Goal: Task Accomplishment & Management: Use online tool/utility

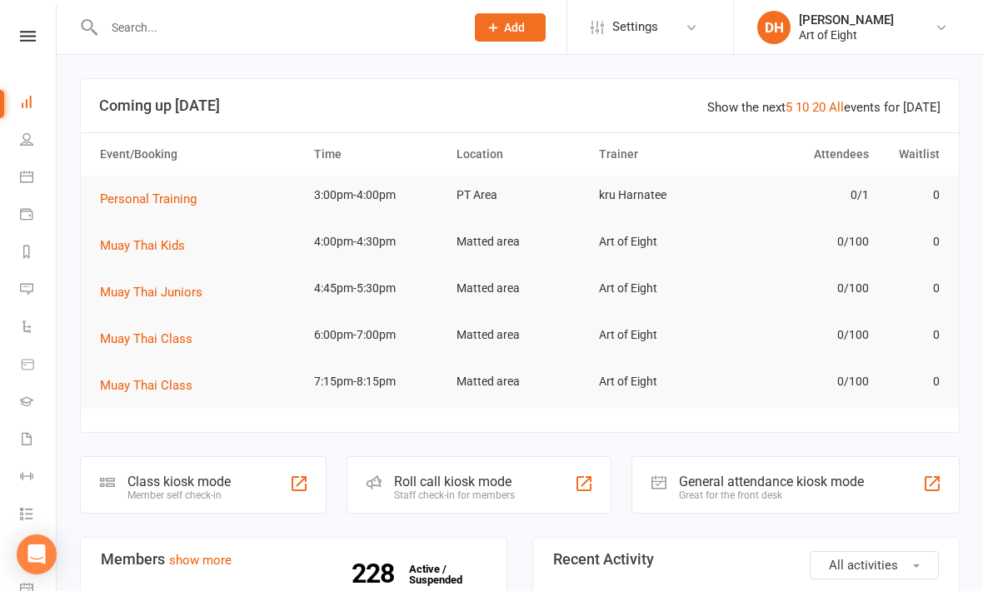
click at [157, 480] on div "Class kiosk mode" at bounding box center [178, 482] width 103 height 16
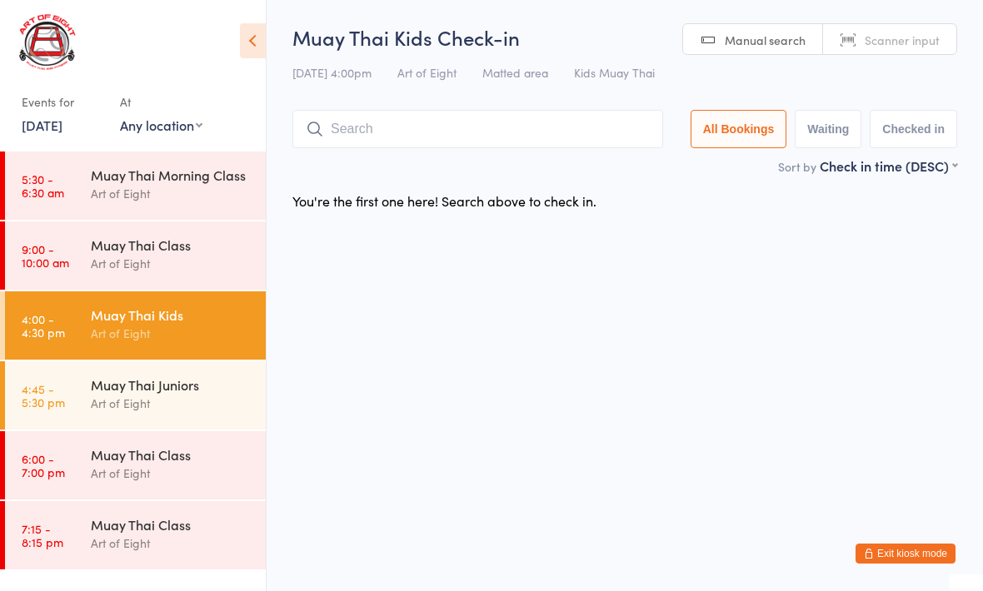
click at [421, 306] on html "You have now entered Kiosk Mode. Members will be able to check themselves in us…" at bounding box center [491, 295] width 983 height 591
click at [486, 114] on input "search" at bounding box center [477, 129] width 371 height 38
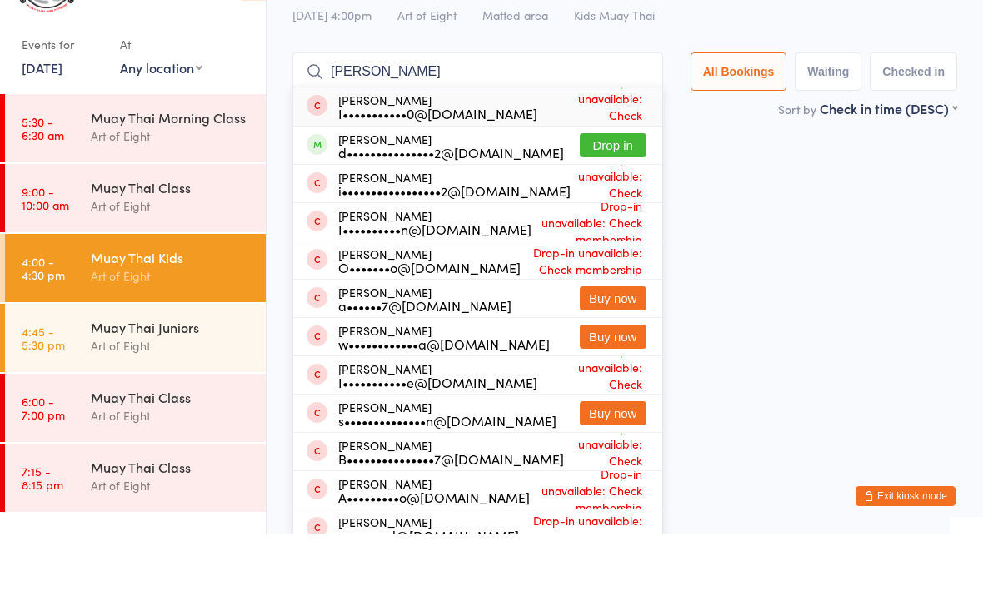
type input "Isabella"
click at [598, 191] on button "Drop in" at bounding box center [613, 203] width 67 height 24
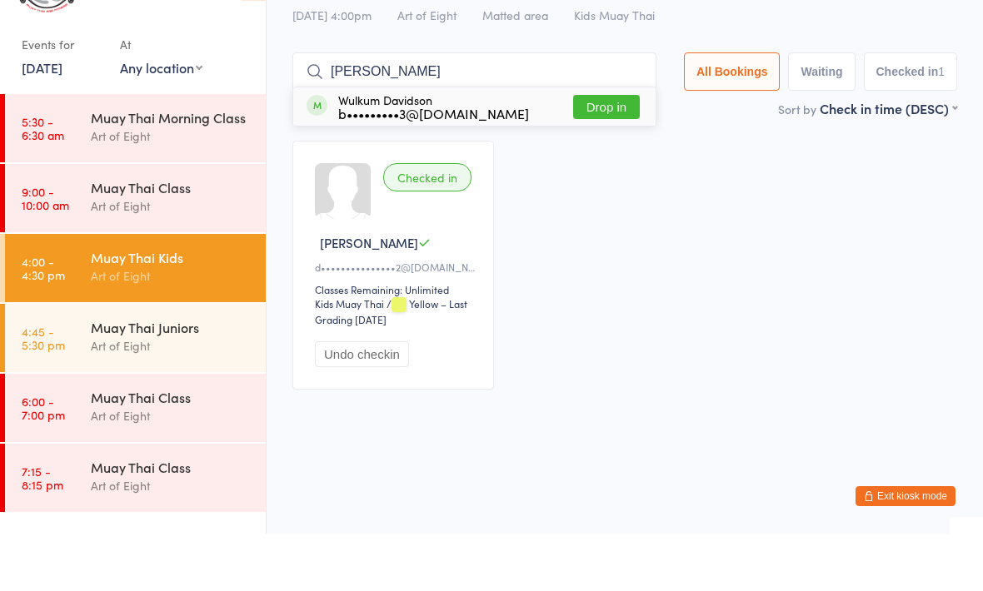
type input "Wulk"
click at [595, 152] on button "Drop in" at bounding box center [606, 164] width 67 height 24
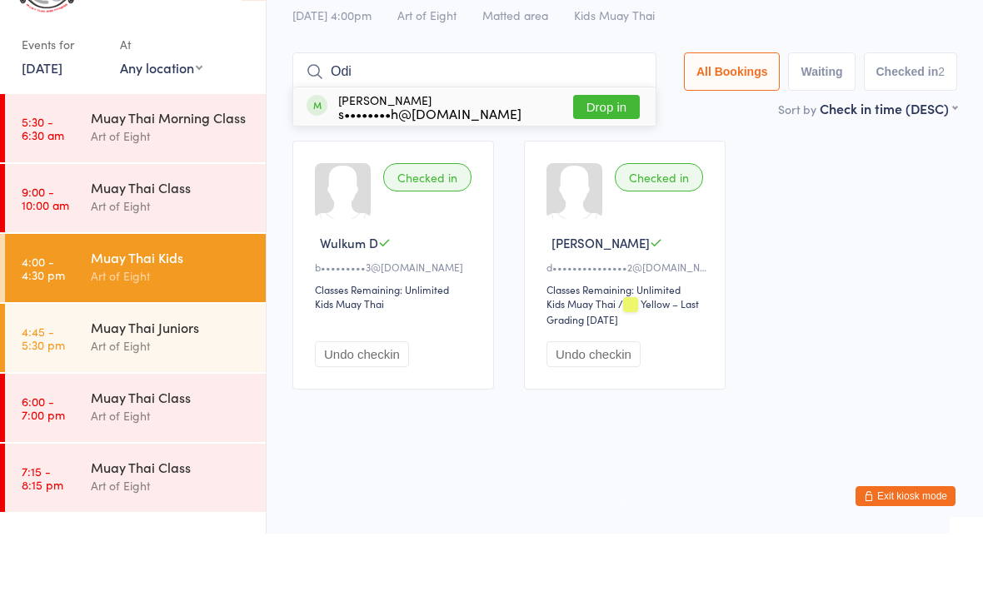
type input "Odi"
click at [609, 152] on button "Drop in" at bounding box center [606, 164] width 67 height 24
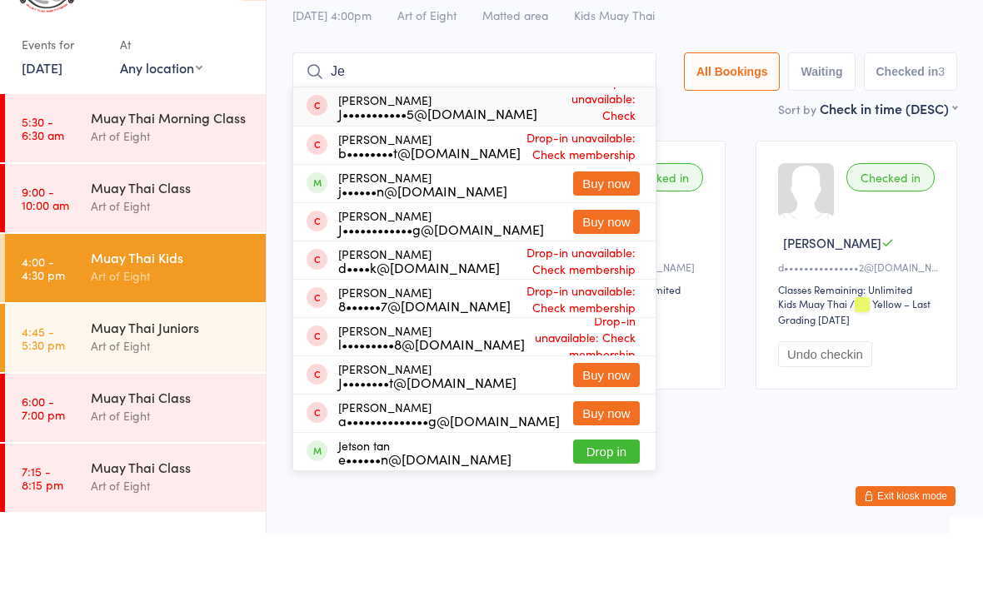
type input "Je"
click at [597, 497] on button "Drop in" at bounding box center [606, 509] width 67 height 24
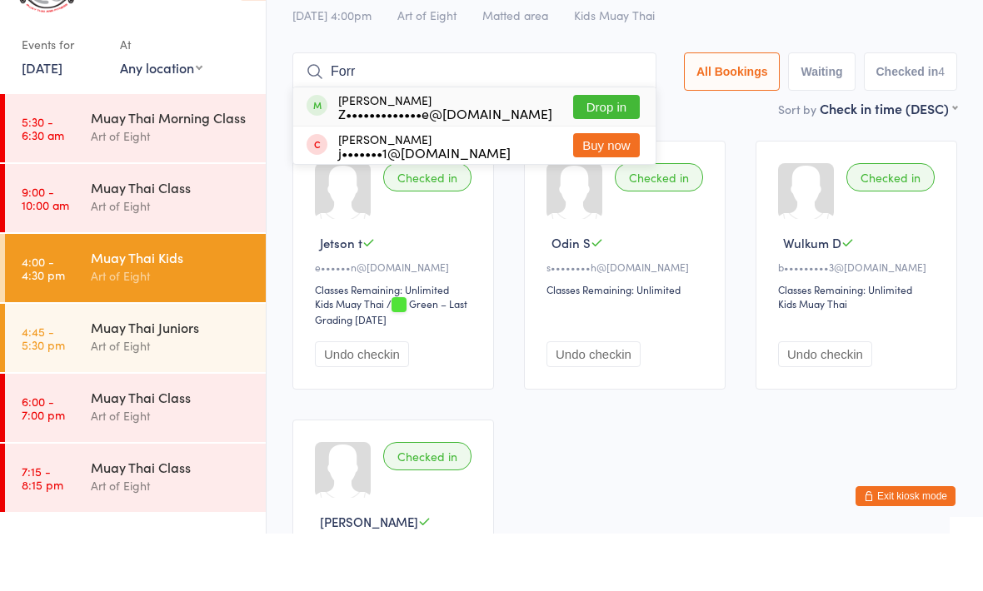
type input "Forr"
click at [600, 152] on button "Drop in" at bounding box center [606, 164] width 67 height 24
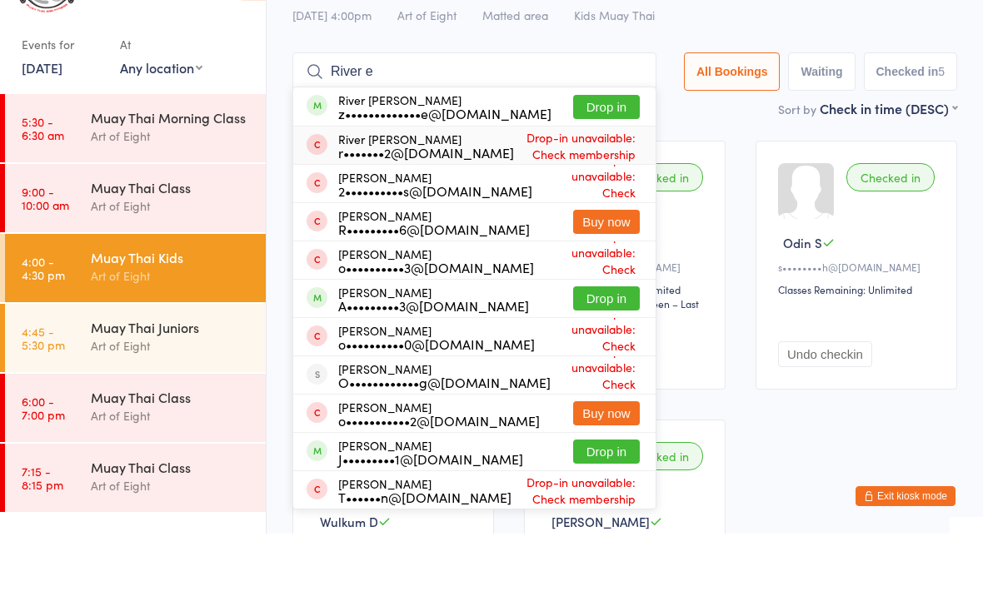
type input "River e"
click at [616, 182] on span "Drop-in unavailable: Check membership" at bounding box center [577, 203] width 126 height 42
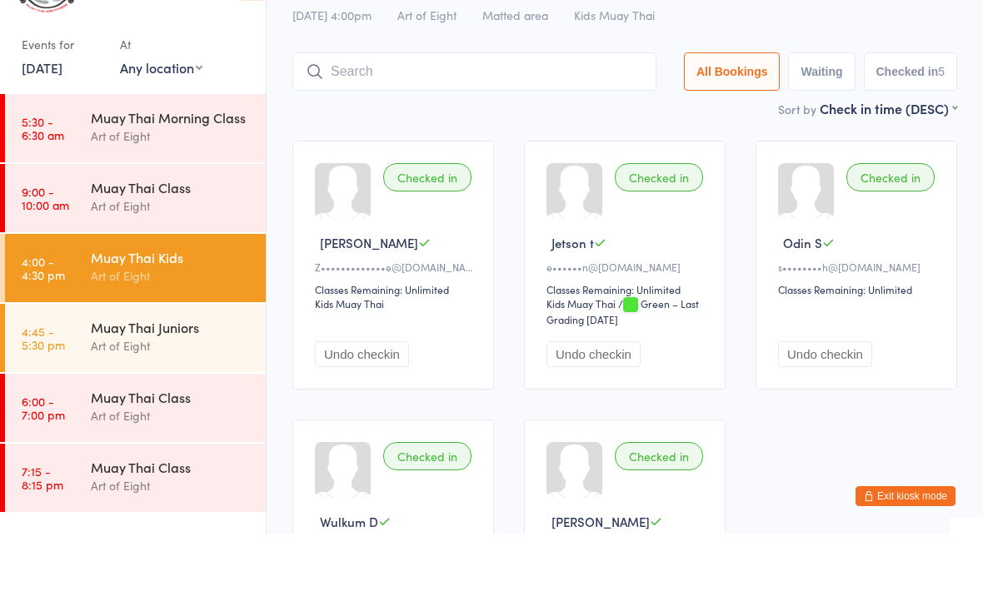
click at [504, 110] on input "search" at bounding box center [474, 129] width 364 height 38
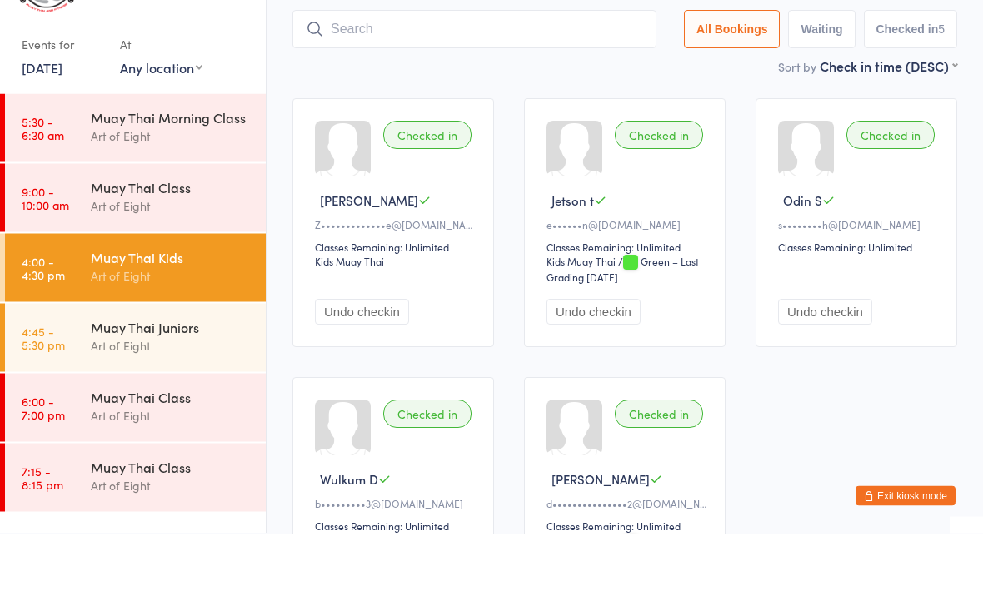
scroll to position [53, 0]
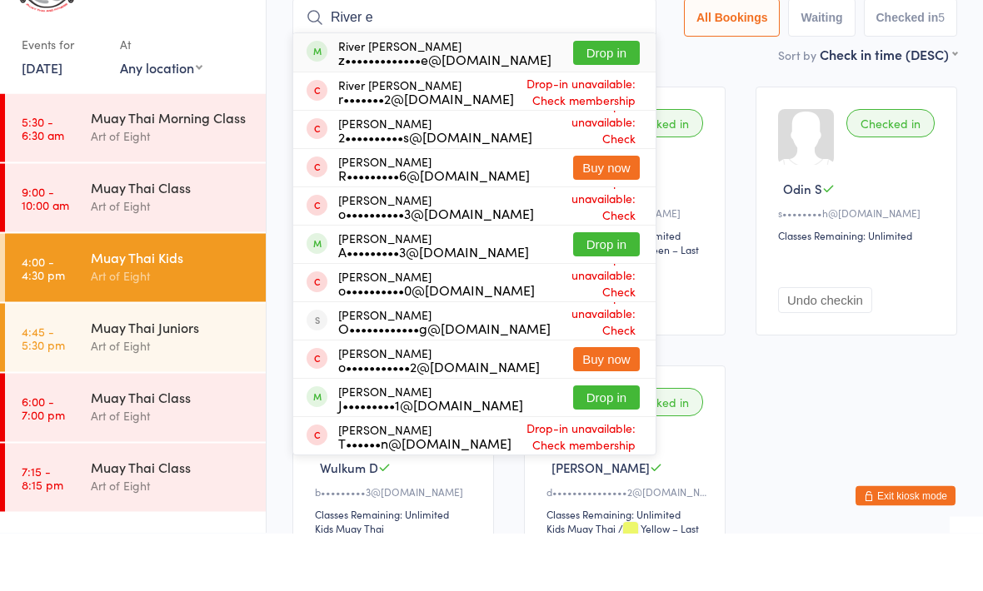
type input "River e"
click at [614, 99] on button "Drop in" at bounding box center [606, 111] width 67 height 24
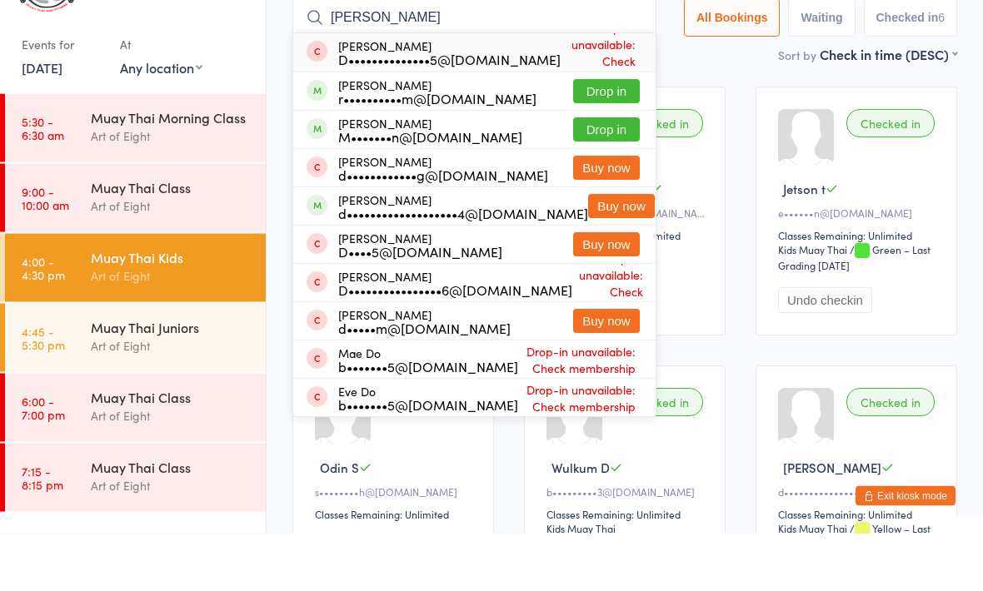
type input "Dominic"
click at [435, 175] on div "Dominic Biggs M•••••••n@yahoo.com.au" at bounding box center [430, 188] width 184 height 27
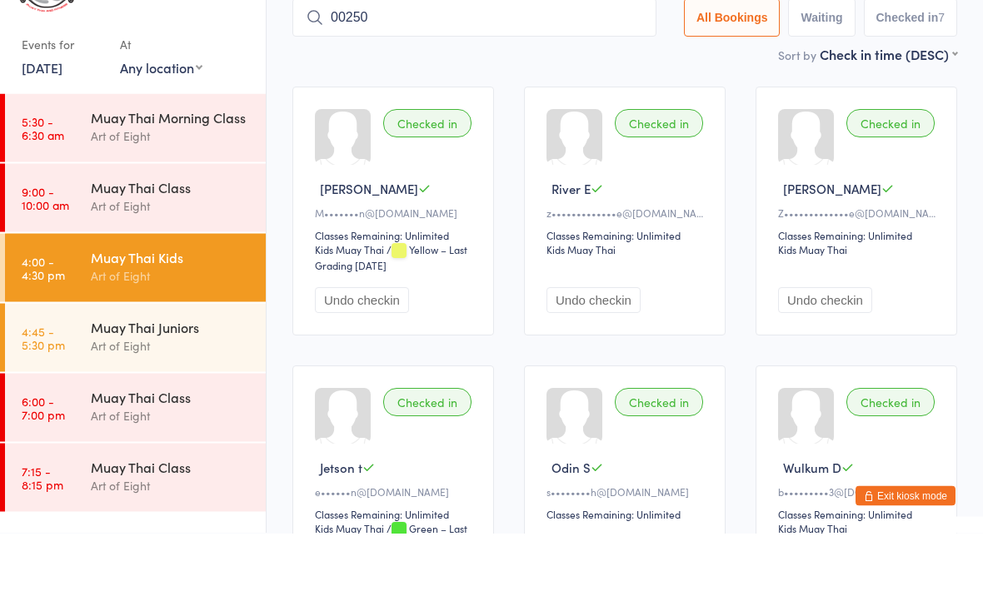
type input "00250"
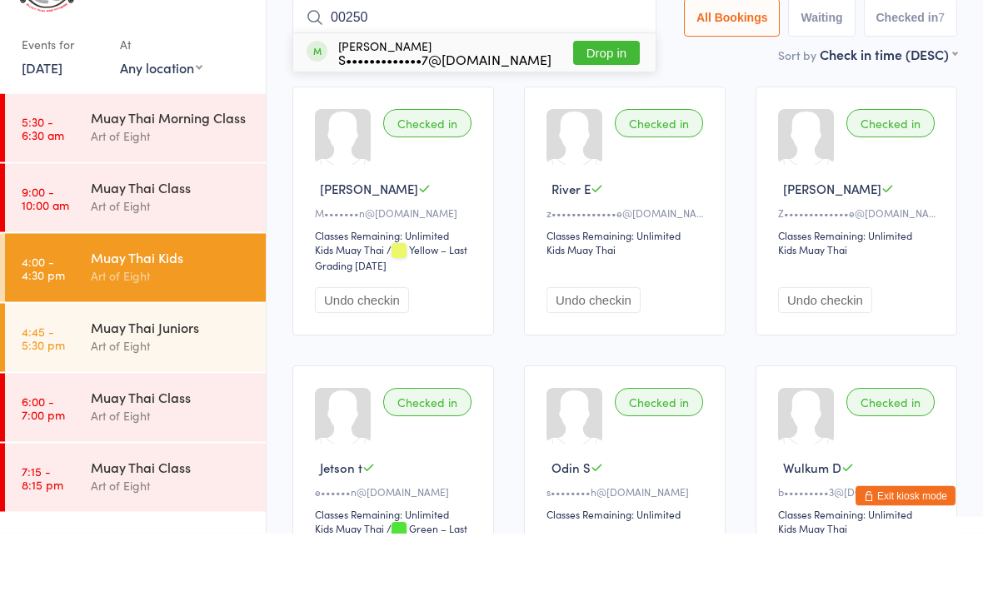
click at [600, 99] on button "Drop in" at bounding box center [606, 111] width 67 height 24
